Goal: Communication & Community: Participate in discussion

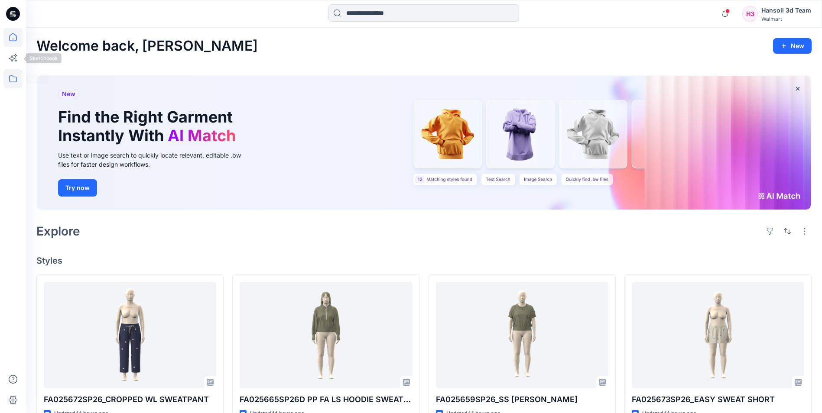
click at [10, 75] on icon at bounding box center [12, 78] width 19 height 19
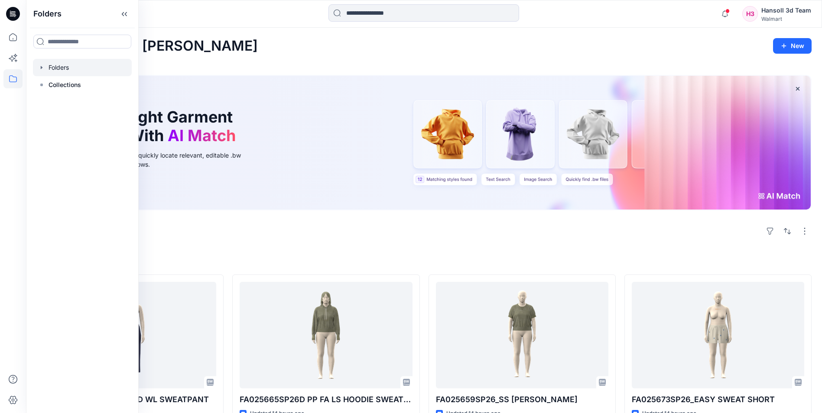
click at [53, 68] on div at bounding box center [82, 67] width 99 height 17
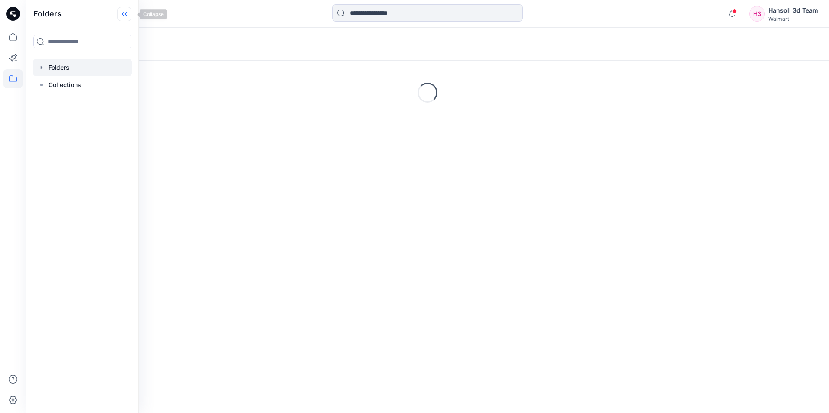
click at [130, 16] on icon at bounding box center [124, 14] width 14 height 14
click at [10, 32] on icon at bounding box center [12, 37] width 19 height 19
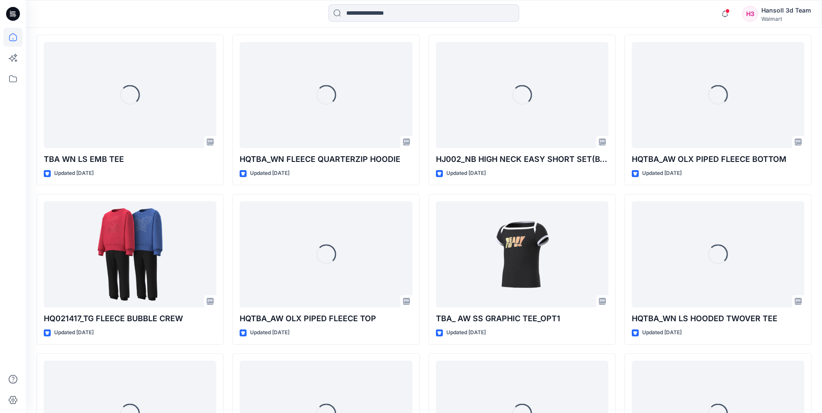
scroll to position [2155, 0]
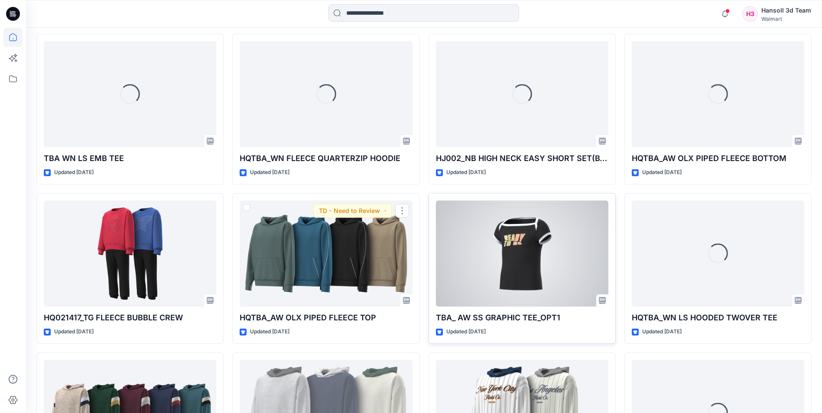
click at [528, 266] on div at bounding box center [522, 254] width 172 height 106
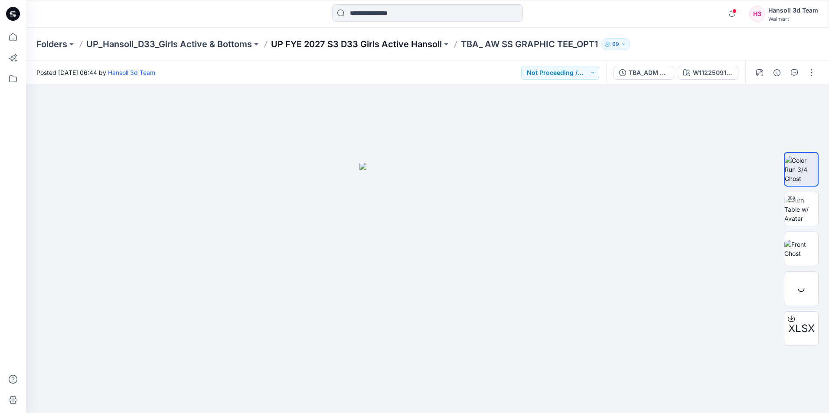
click at [364, 44] on p "UP FYE 2027 S3 D33 Girls Active Hansoll" at bounding box center [356, 44] width 171 height 12
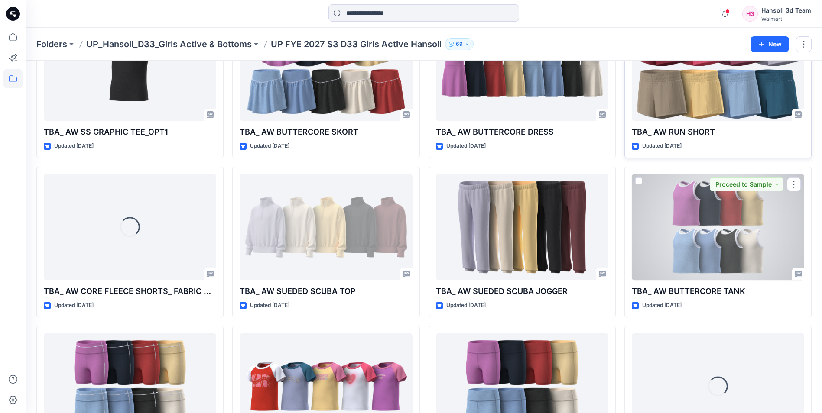
scroll to position [173, 0]
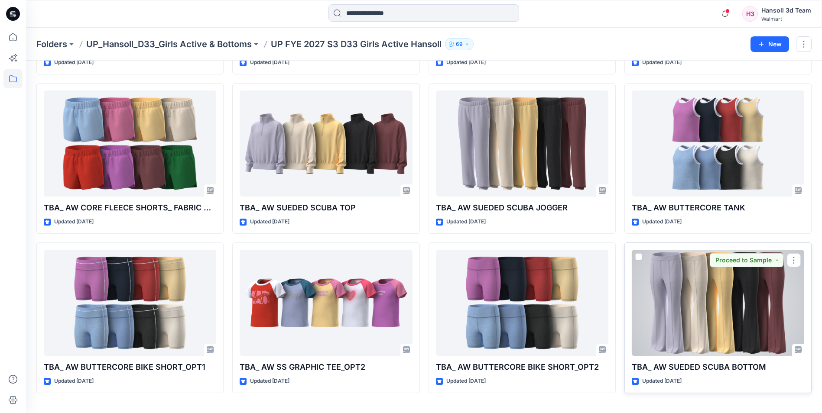
click at [768, 337] on div at bounding box center [718, 303] width 172 height 106
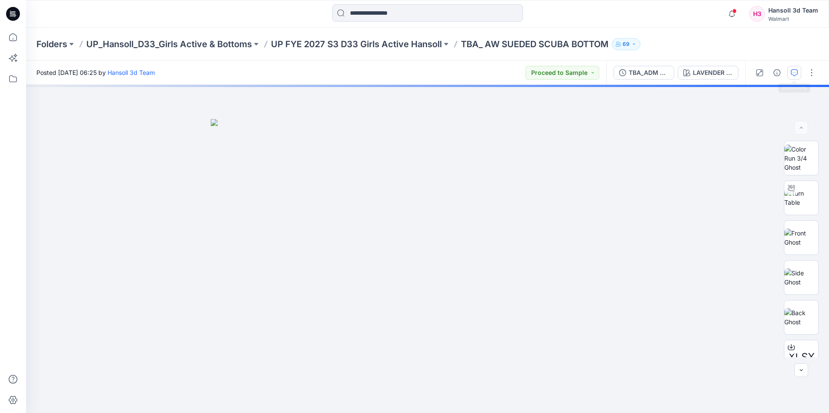
click at [790, 72] on icon "button" at bounding box center [793, 72] width 7 height 7
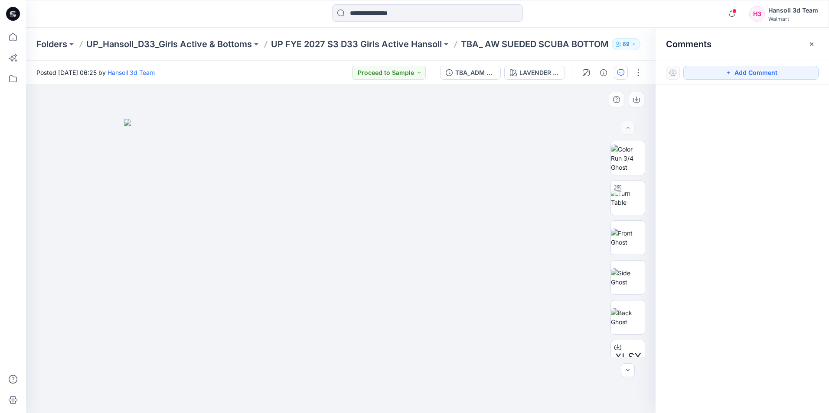
drag, startPoint x: 764, startPoint y: 72, endPoint x: 592, endPoint y: 120, distance: 179.2
click at [764, 72] on button "Add Comment" at bounding box center [750, 73] width 135 height 14
click at [348, 228] on div "1" at bounding box center [340, 249] width 629 height 329
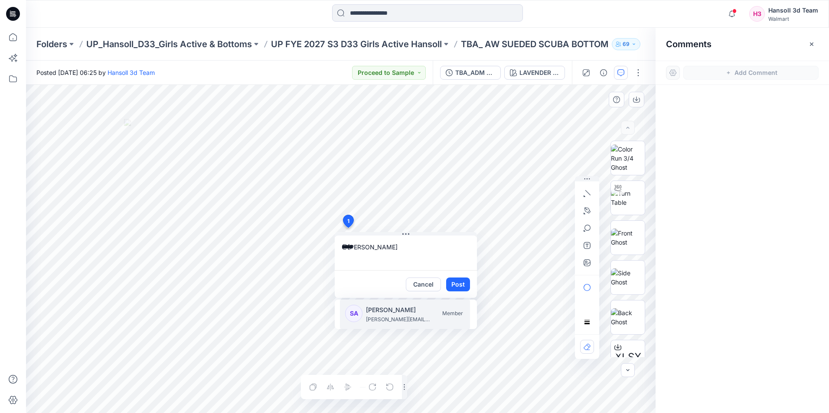
click at [385, 314] on p "[PERSON_NAME]" at bounding box center [398, 310] width 65 height 10
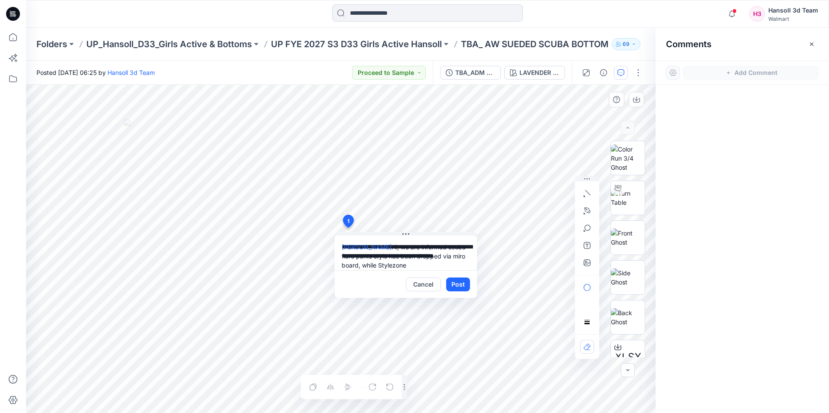
paste textarea "**********"
click at [384, 241] on textarea "**********" at bounding box center [406, 253] width 142 height 35
click at [368, 250] on textarea "**********" at bounding box center [406, 253] width 142 height 35
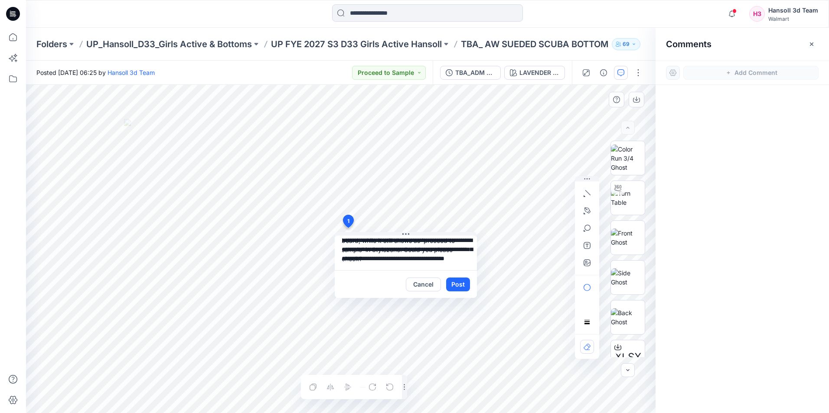
click at [405, 260] on textarea "**********" at bounding box center [406, 253] width 142 height 35
type textarea "**********"
click at [453, 280] on button "Post" at bounding box center [458, 285] width 24 height 14
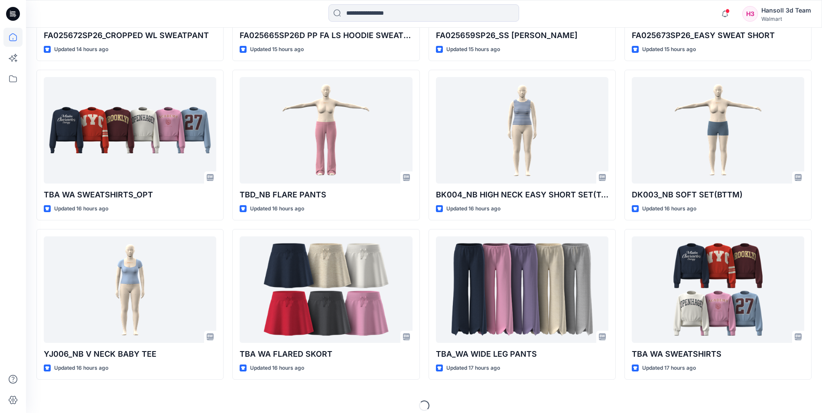
scroll to position [373, 0]
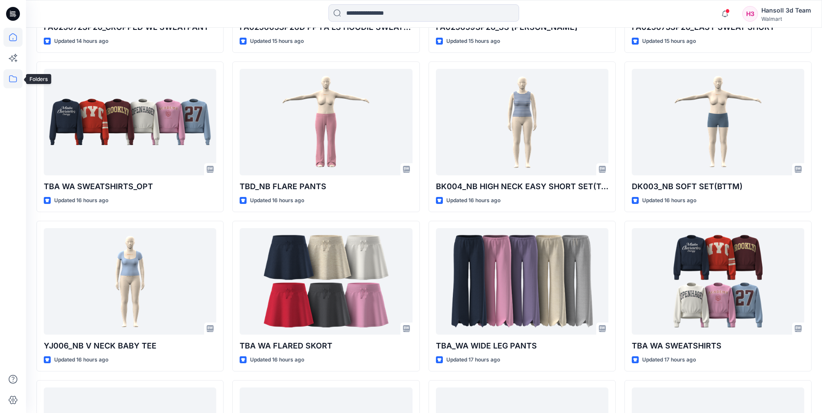
click at [13, 78] on icon at bounding box center [12, 78] width 19 height 19
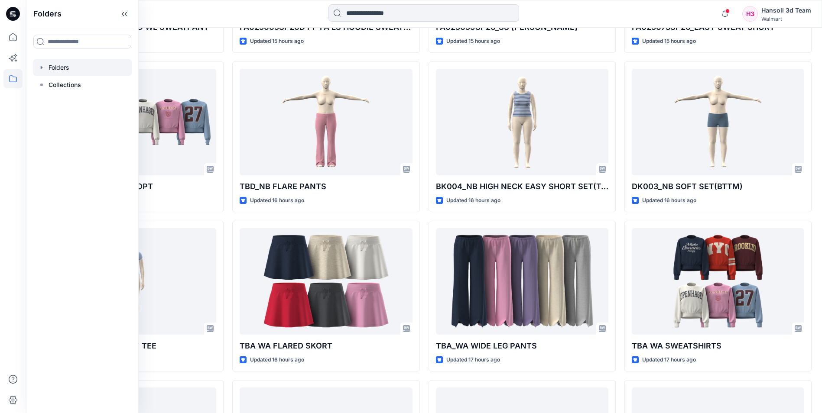
click at [60, 65] on div at bounding box center [82, 67] width 99 height 17
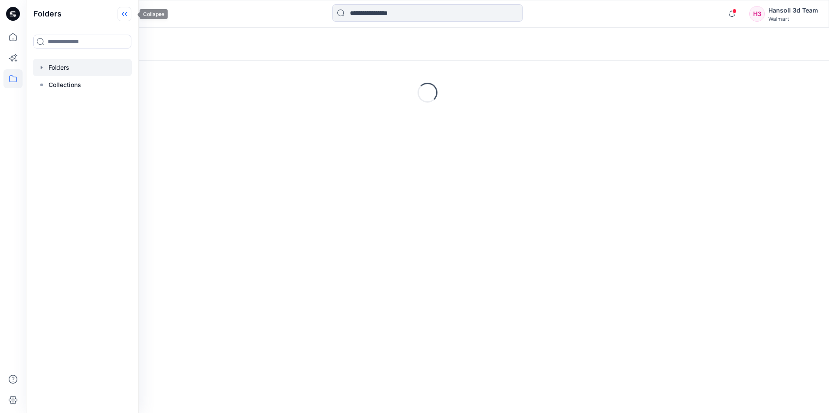
click at [131, 17] on icon at bounding box center [124, 14] width 14 height 14
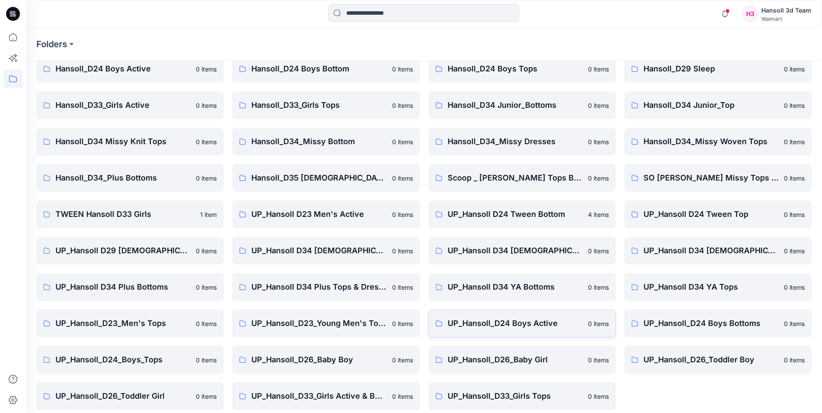
scroll to position [120, 0]
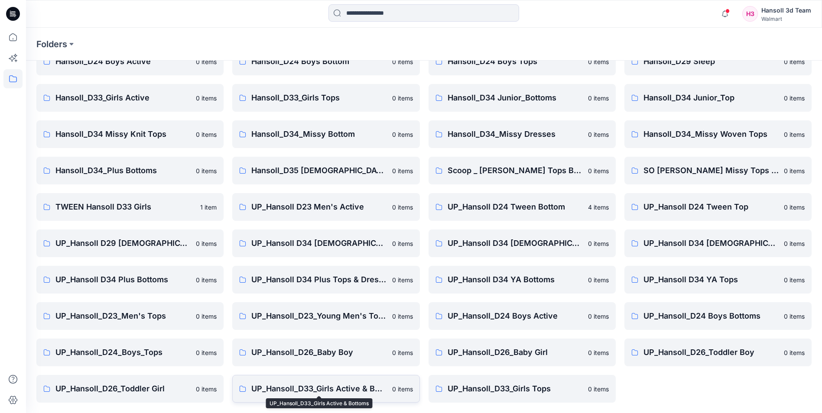
click at [330, 387] on p "UP_Hansoll_D33_Girls Active & Bottoms" at bounding box center [318, 389] width 135 height 12
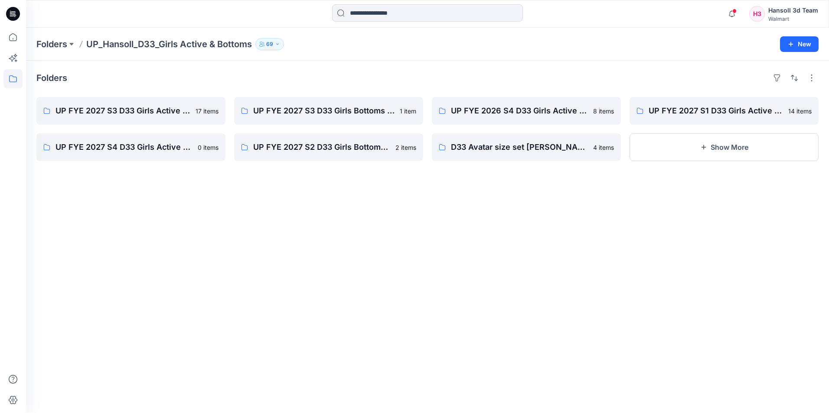
drag, startPoint x: 296, startPoint y: 288, endPoint x: 289, endPoint y: 277, distance: 13.0
click at [296, 288] on div "Folders UP FYE 2027 S3 D33 Girls Active Hansoll 17 items UP FYE 2027 S4 D33 Gir…" at bounding box center [427, 237] width 803 height 353
click at [100, 114] on p "UP FYE 2027 S3 D33 Girls Active Hansoll" at bounding box center [122, 111] width 135 height 12
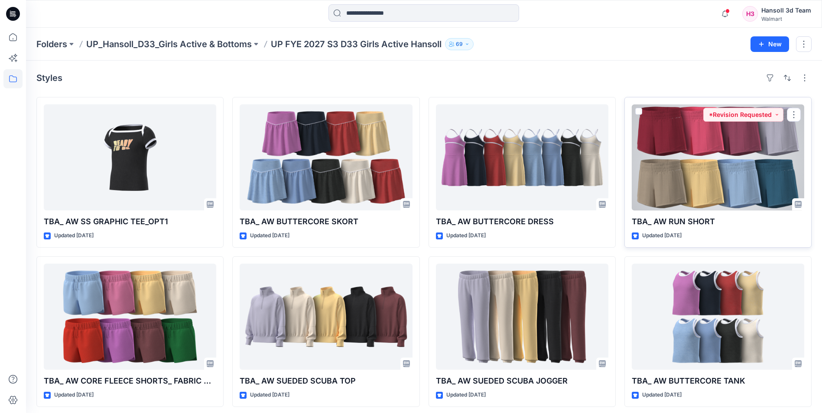
click at [720, 169] on div at bounding box center [718, 157] width 172 height 106
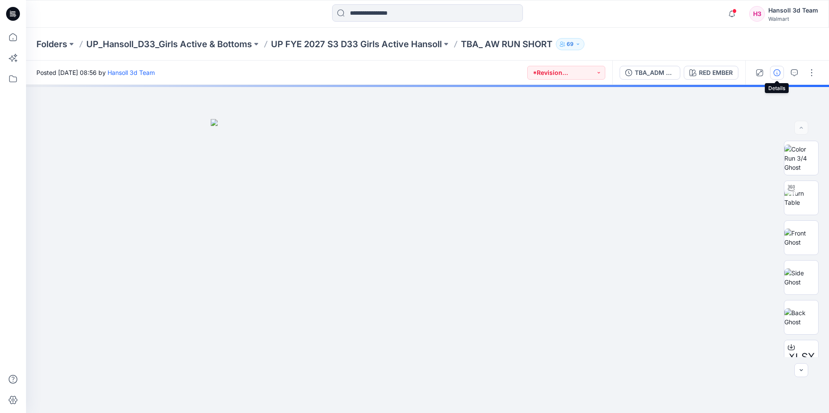
click at [774, 72] on icon "button" at bounding box center [776, 72] width 7 height 7
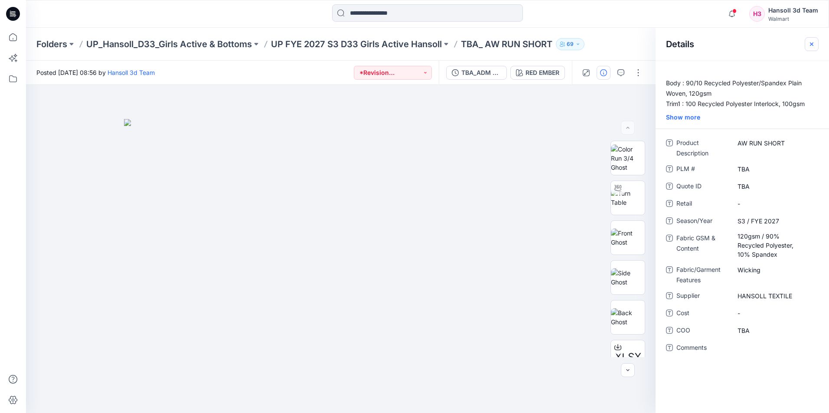
click at [805, 44] on button "button" at bounding box center [811, 44] width 14 height 14
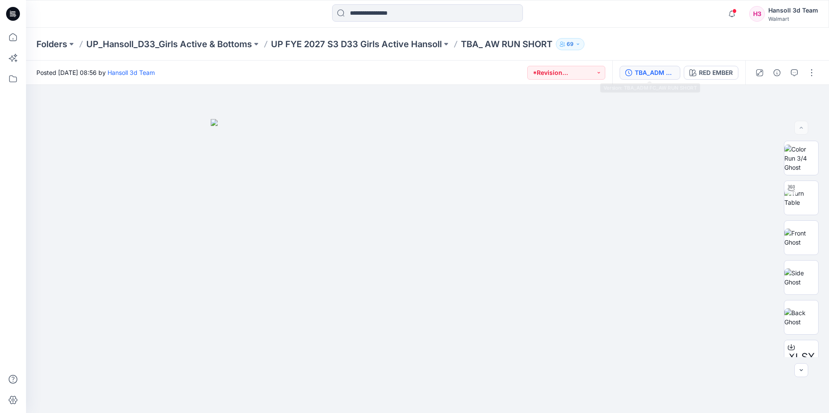
click at [655, 77] on div "TBA_ADM FC_AW RUN SHORT" at bounding box center [654, 73] width 40 height 10
